Goal: Register for event/course

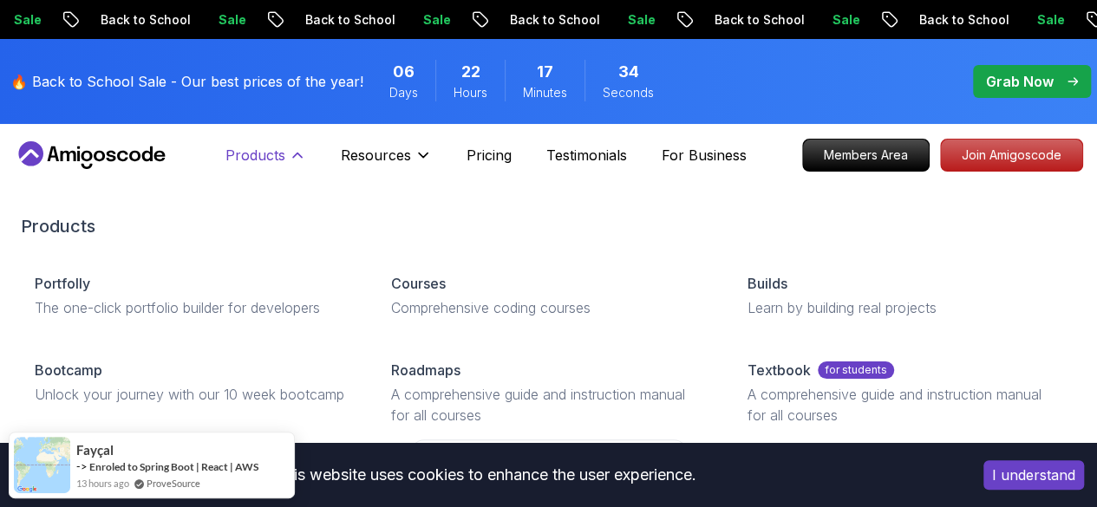
click at [286, 149] on button "Products" at bounding box center [266, 162] width 81 height 35
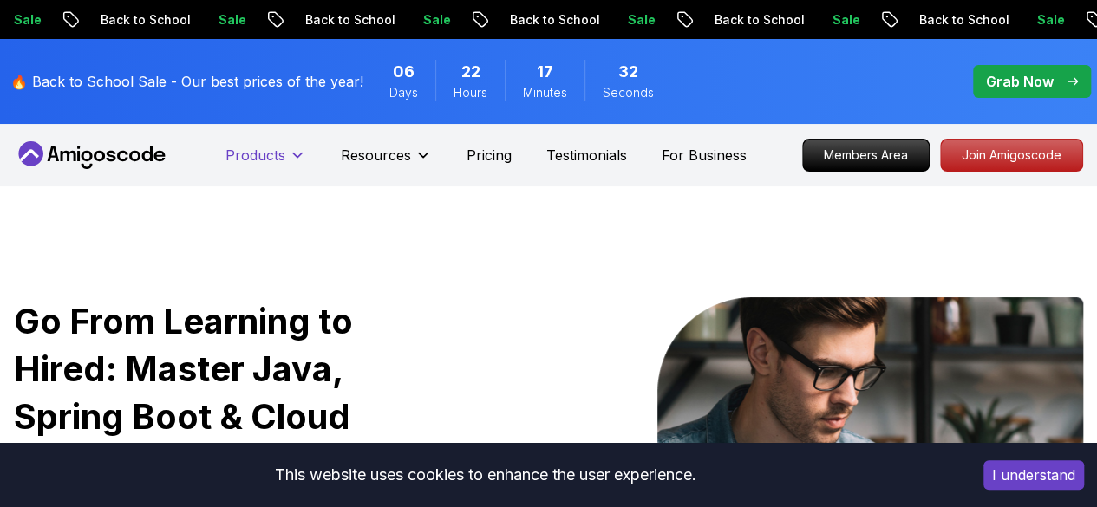
click at [297, 154] on icon at bounding box center [297, 155] width 17 height 17
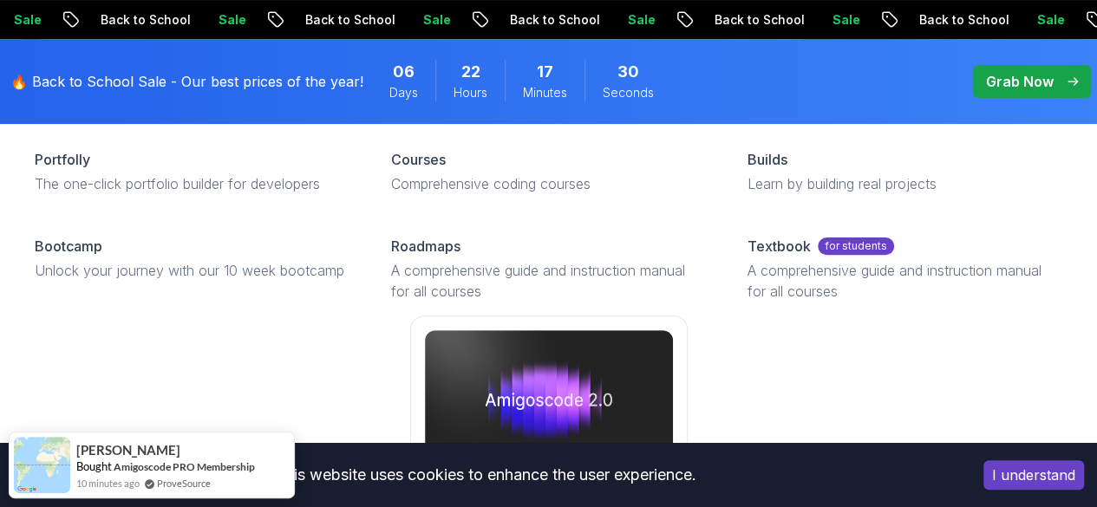
scroll to position [167, 0]
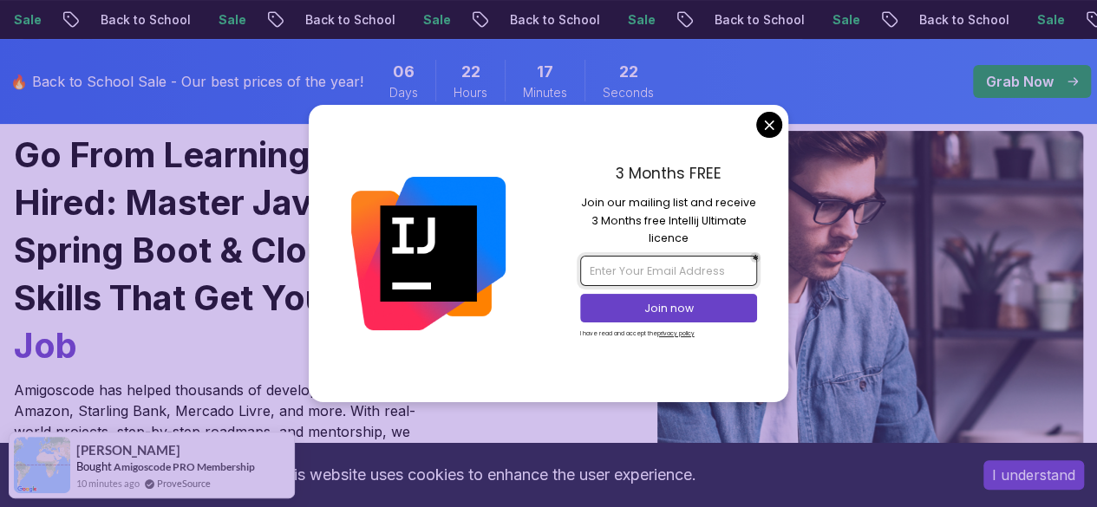
click at [658, 271] on input "email" at bounding box center [668, 270] width 177 height 29
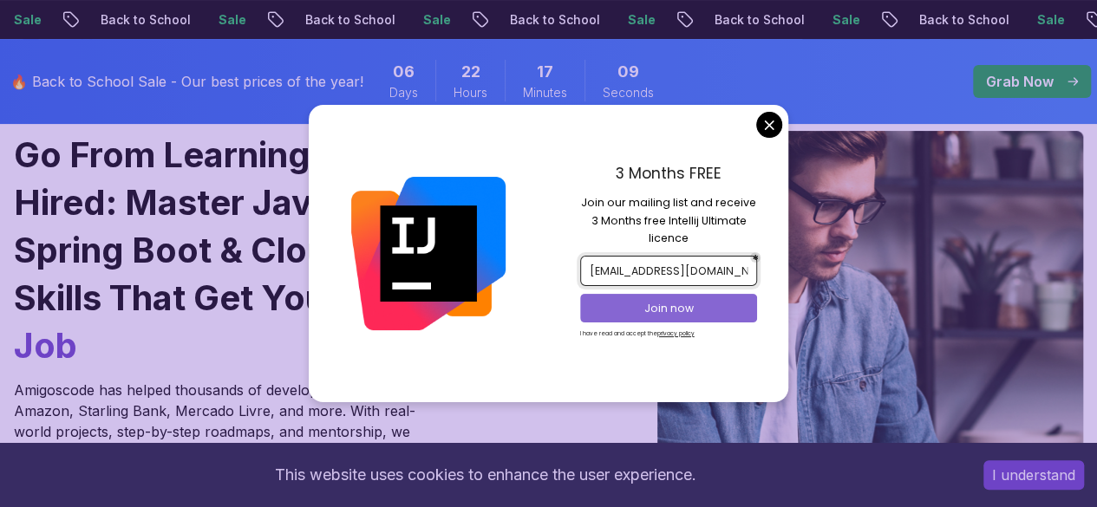
type input "[EMAIL_ADDRESS][DOMAIN_NAME]"
click at [640, 301] on p "Join now" at bounding box center [669, 309] width 144 height 16
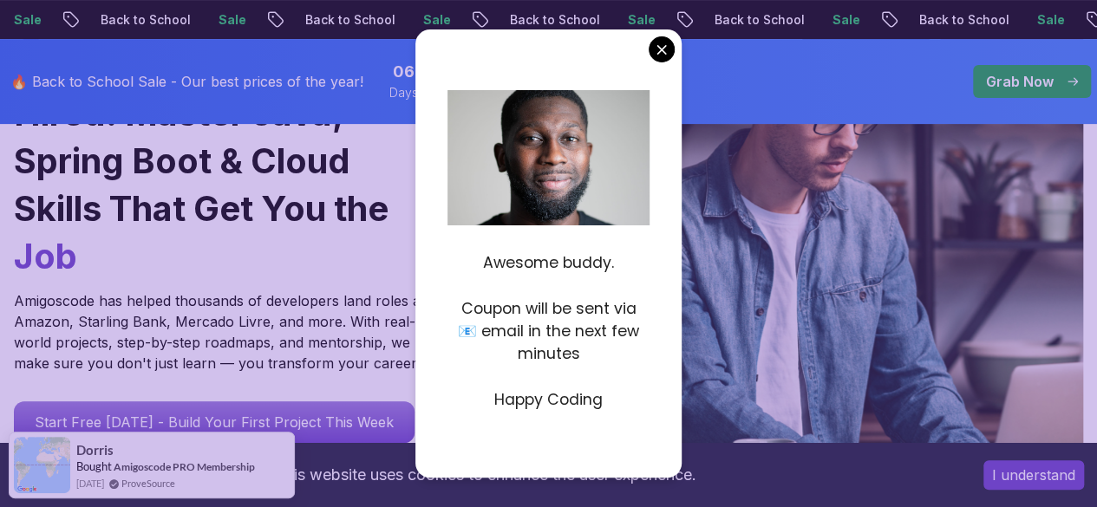
scroll to position [257, 0]
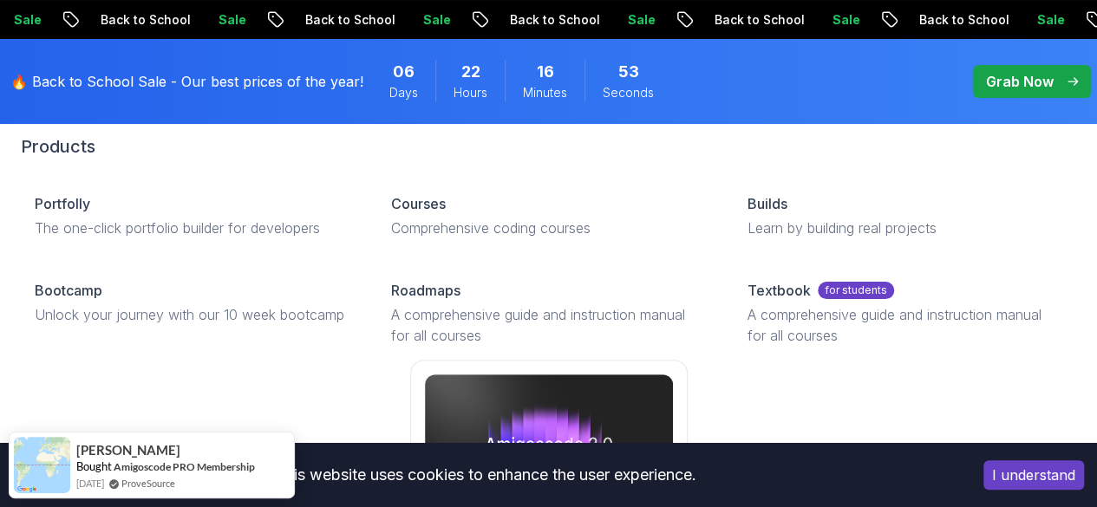
scroll to position [101, 0]
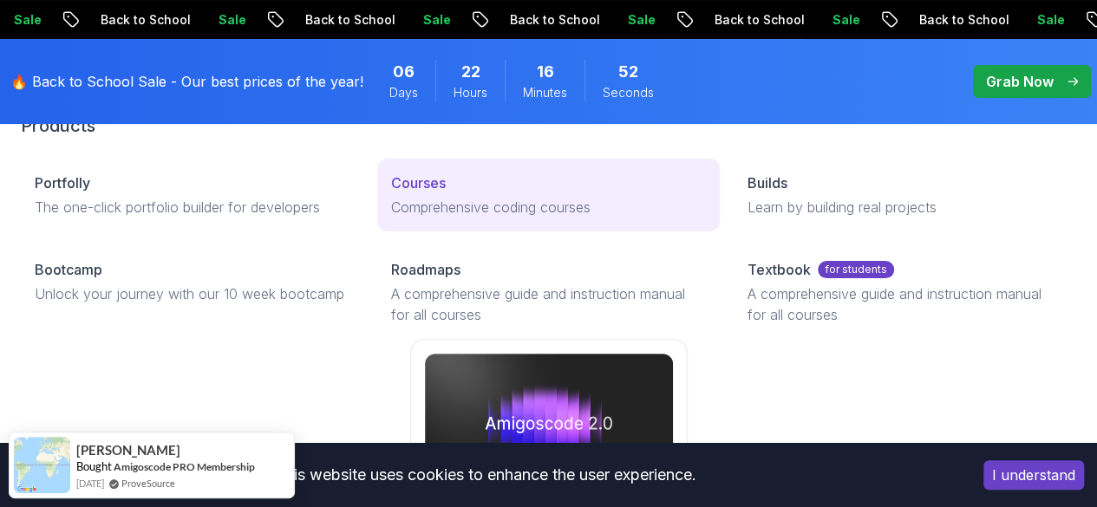
click at [391, 193] on p "Courses" at bounding box center [418, 183] width 55 height 21
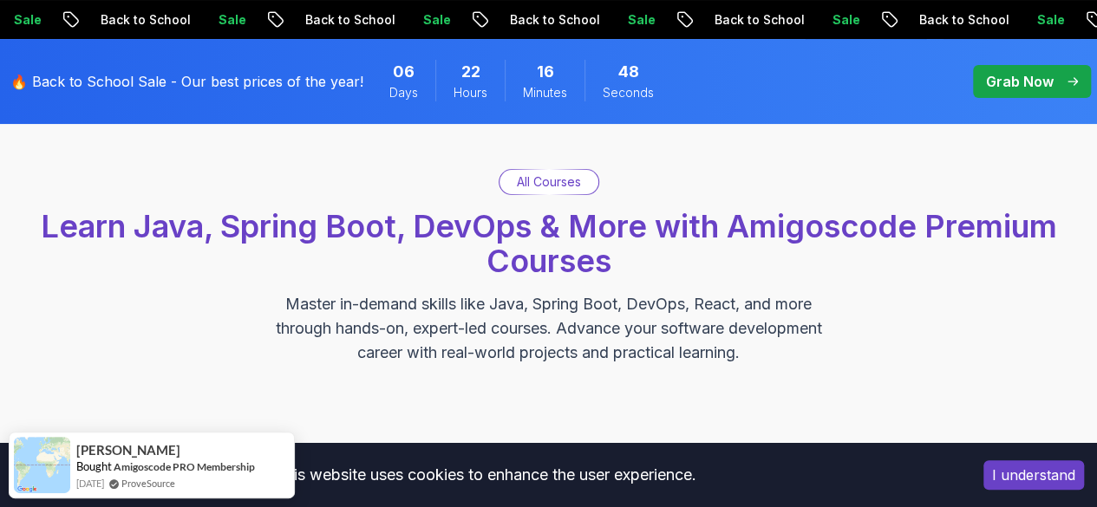
click at [561, 183] on p "All Courses" at bounding box center [549, 181] width 64 height 17
click at [542, 187] on p "All Courses" at bounding box center [549, 181] width 64 height 17
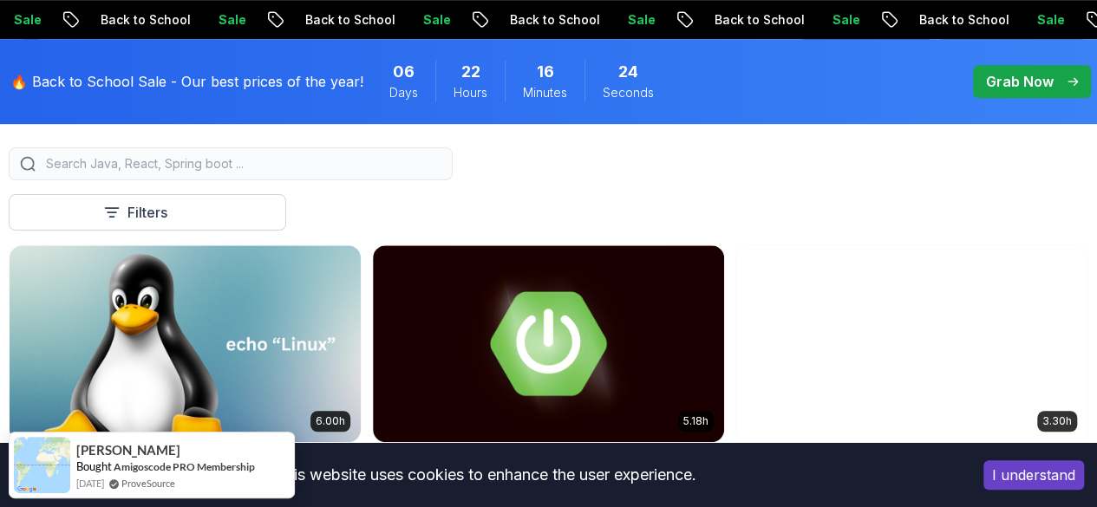
scroll to position [479, 0]
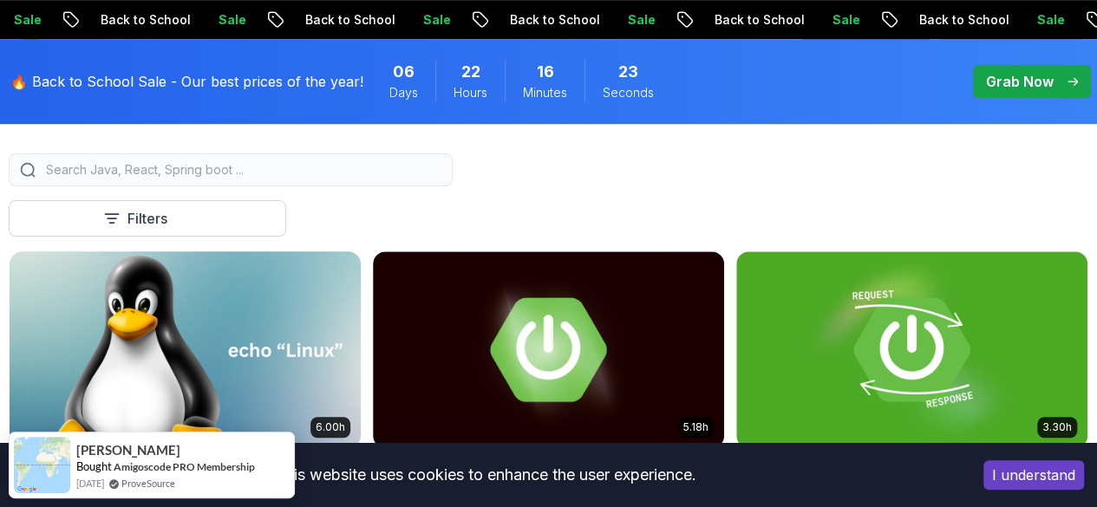
click at [370, 269] on img at bounding box center [185, 349] width 369 height 206
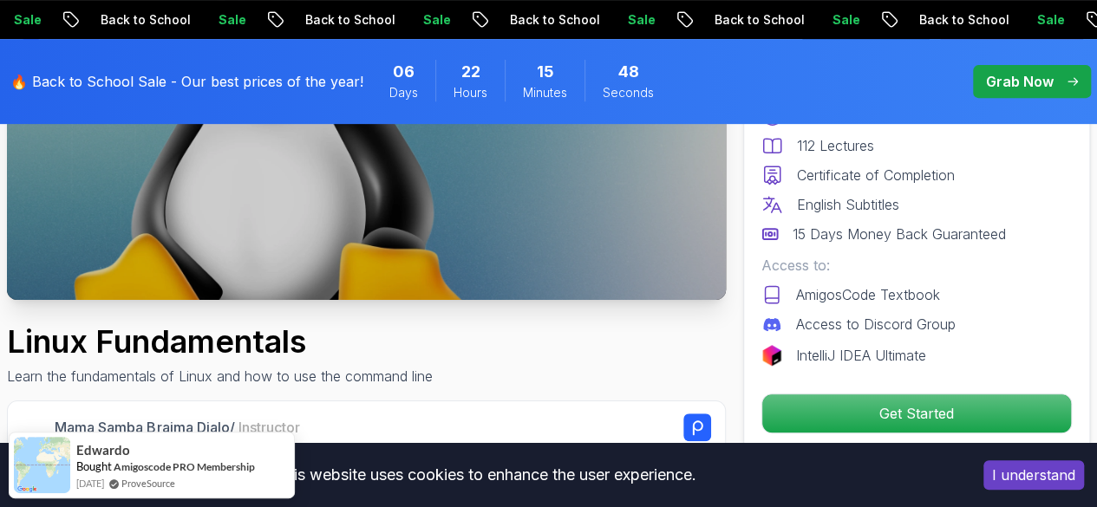
scroll to position [338, 0]
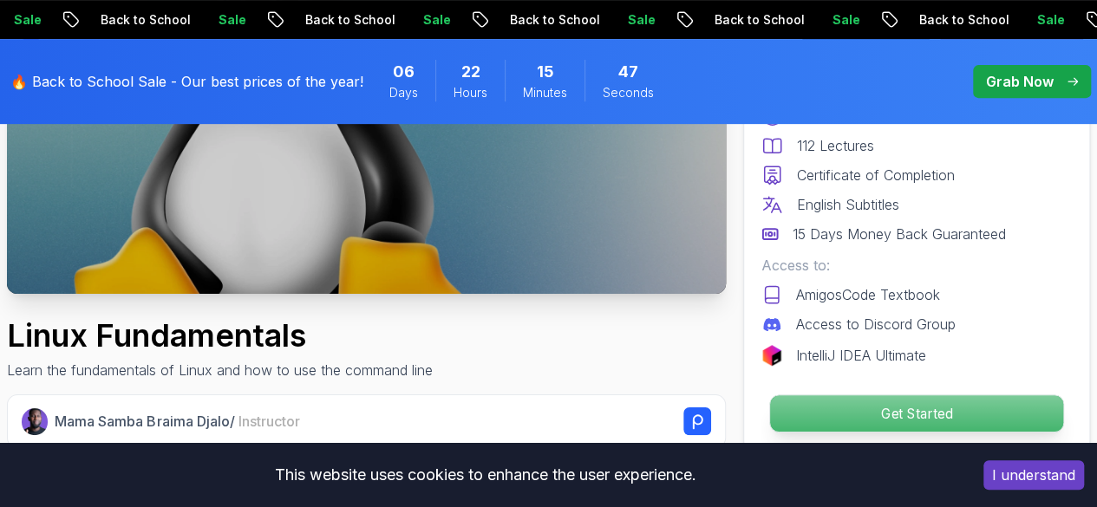
click at [926, 416] on p "Get Started" at bounding box center [916, 414] width 293 height 36
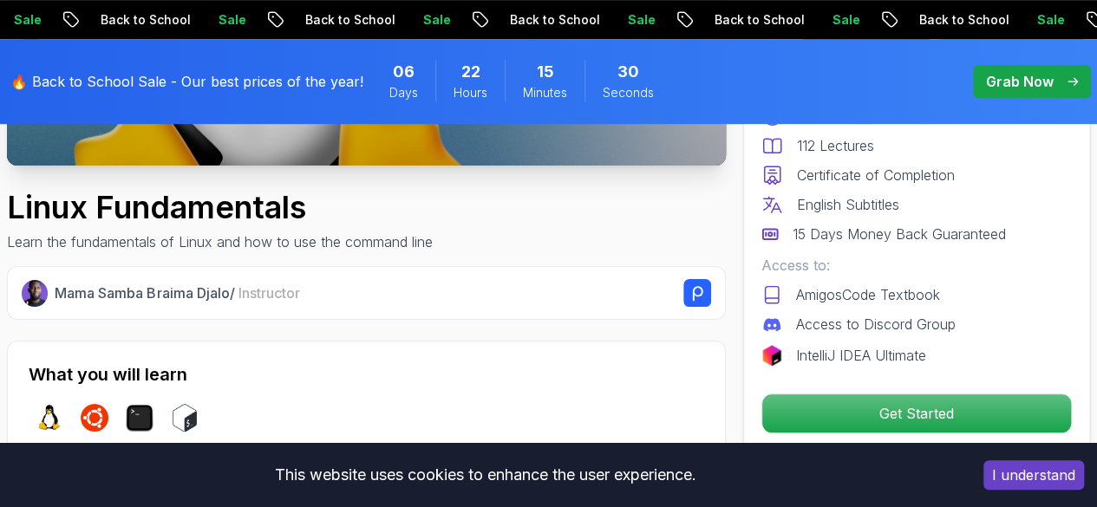
scroll to position [0, 0]
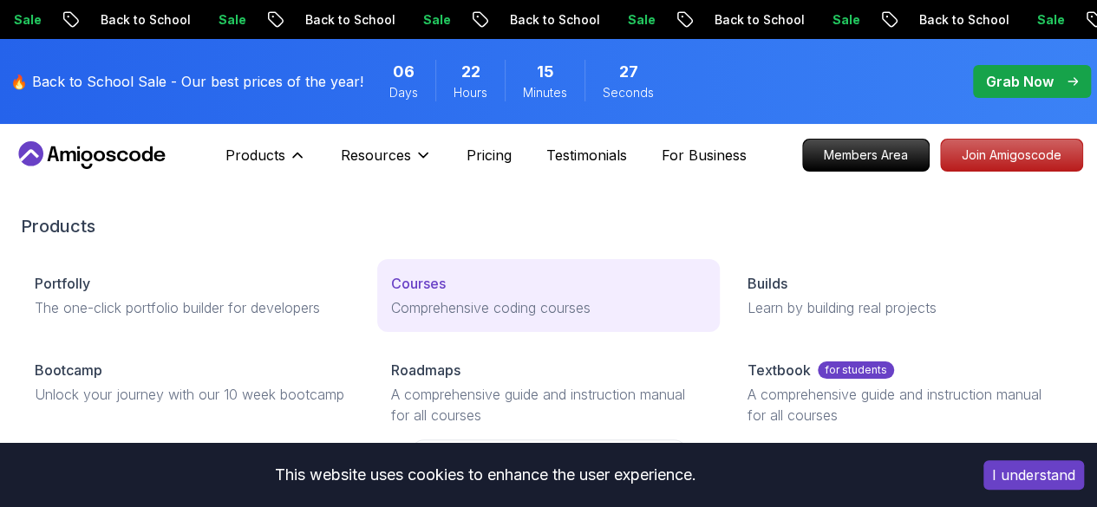
click at [391, 294] on p "Courses" at bounding box center [418, 283] width 55 height 21
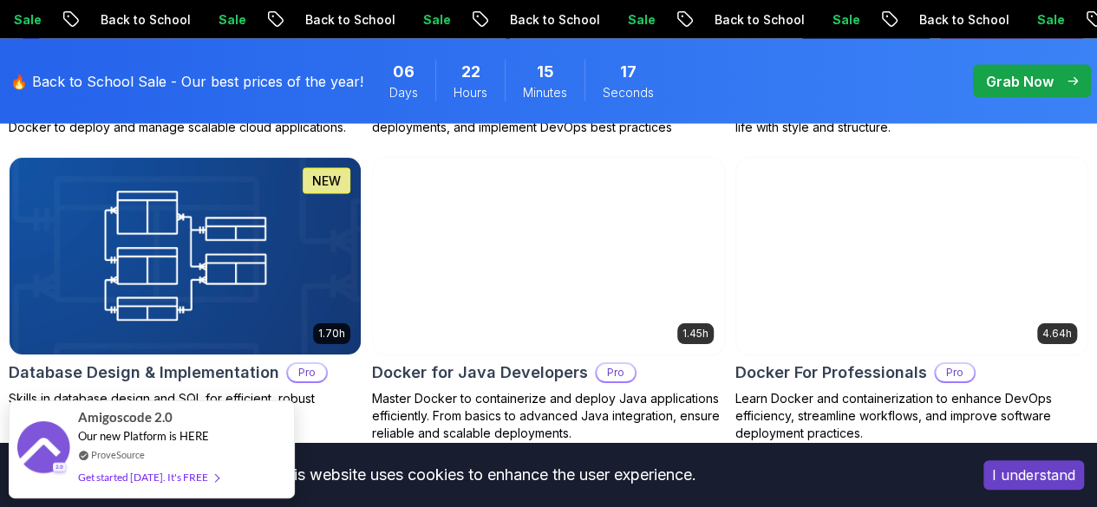
scroll to position [1745, 0]
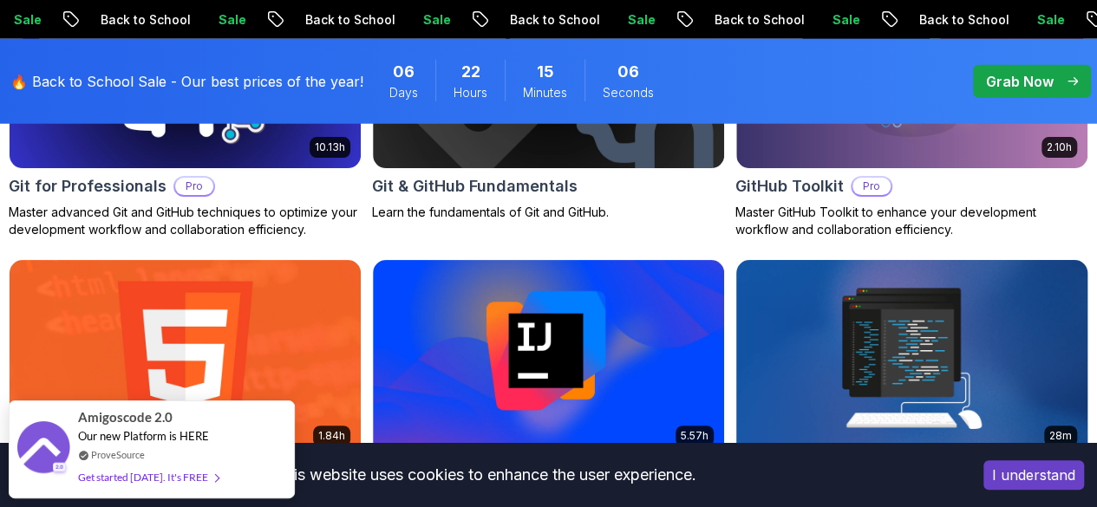
scroll to position [2239, 0]
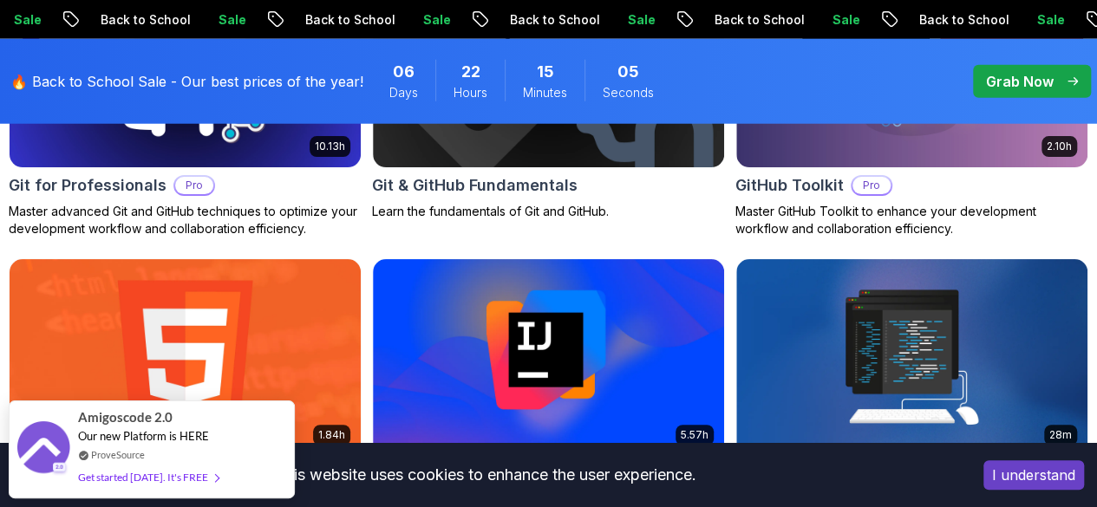
click at [1071, 81] on icon "pre-order" at bounding box center [1073, 81] width 10 height 9
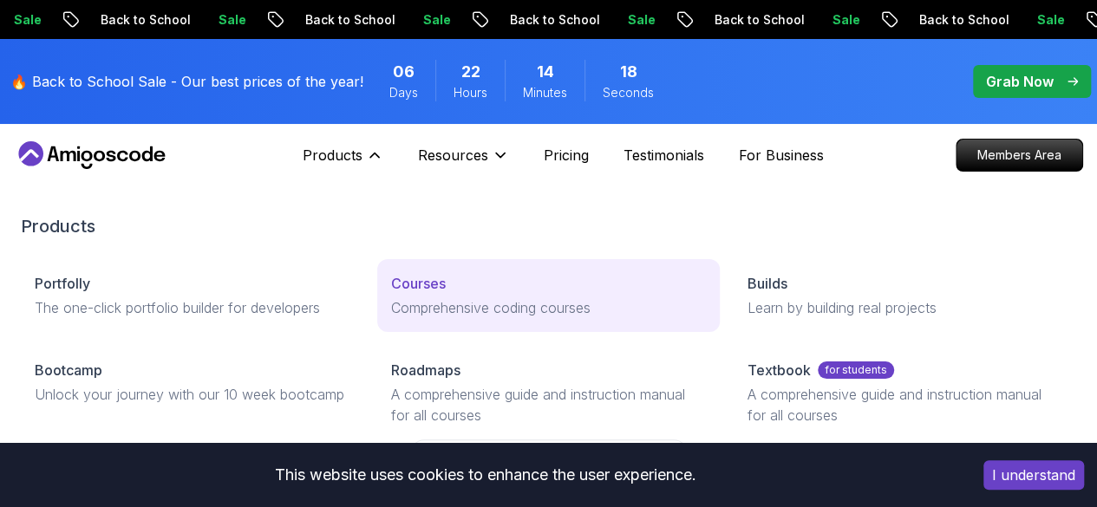
click at [391, 294] on div "Courses" at bounding box center [548, 283] width 315 height 21
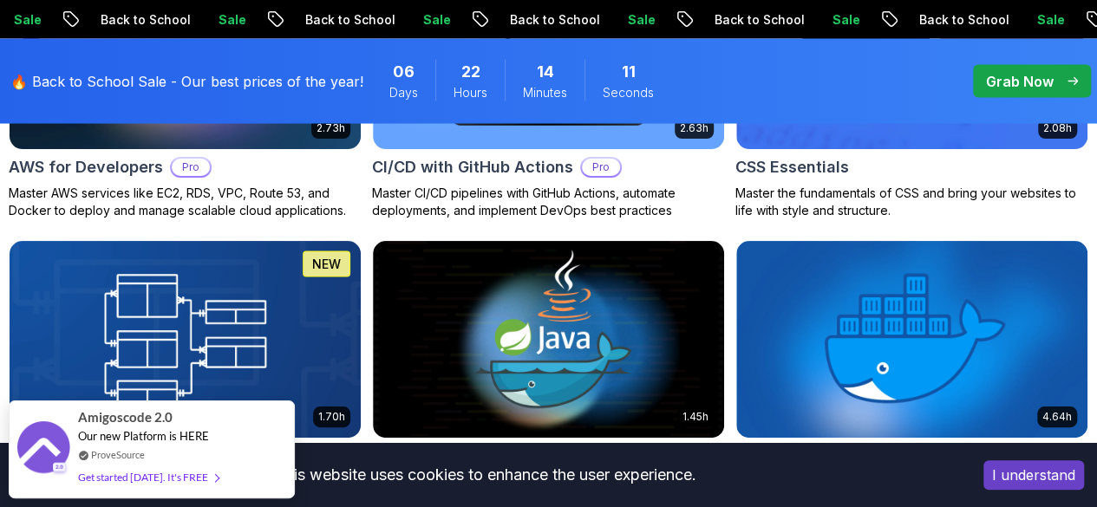
scroll to position [1664, 0]
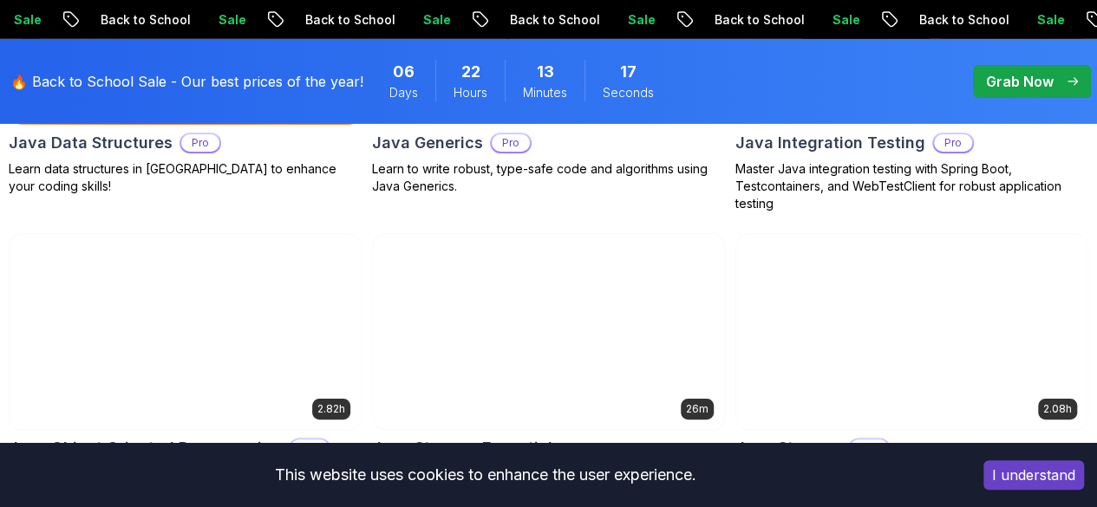
scroll to position [2789, 0]
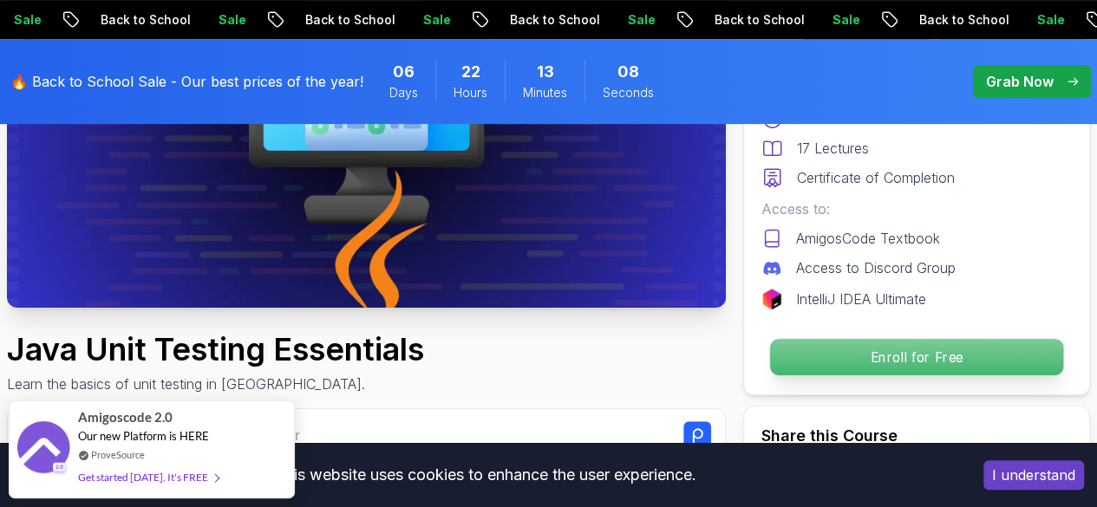
click at [900, 351] on p "Enroll for Free" at bounding box center [916, 357] width 293 height 36
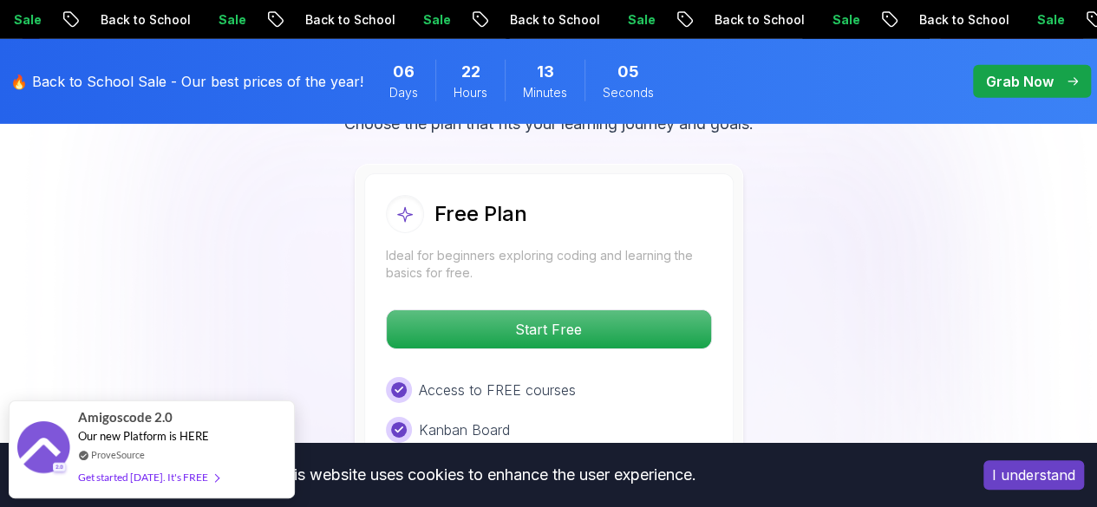
scroll to position [2808, 0]
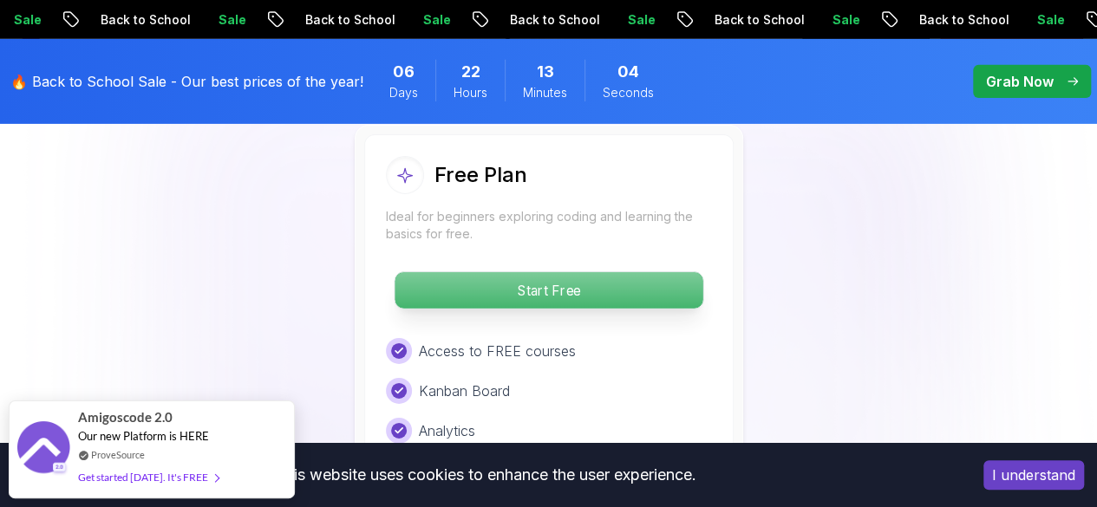
click at [579, 288] on p "Start Free" at bounding box center [549, 290] width 308 height 36
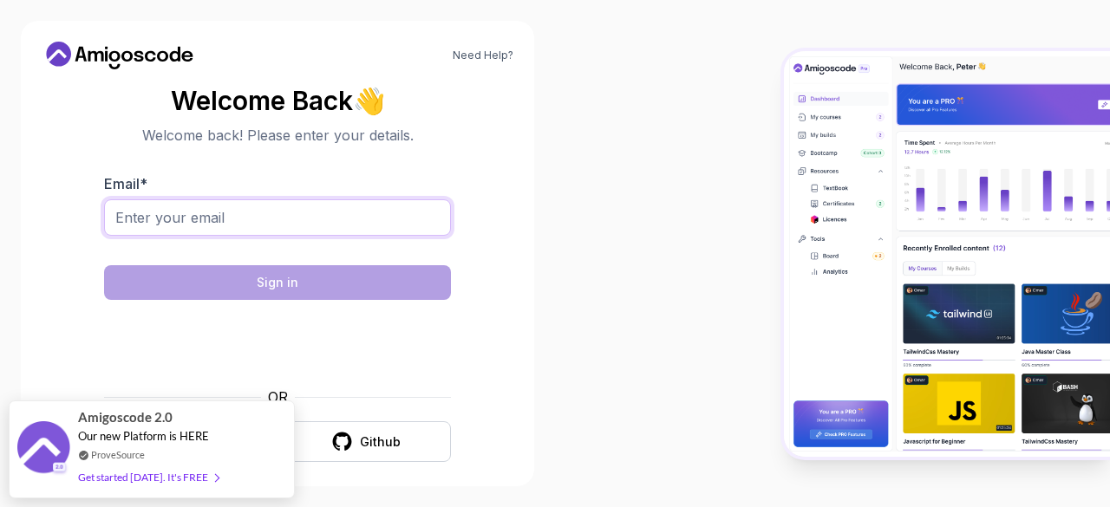
click at [252, 225] on input "Email *" at bounding box center [277, 218] width 347 height 36
type input "[EMAIL_ADDRESS][DOMAIN_NAME]"
